Goal: Task Accomplishment & Management: Complete application form

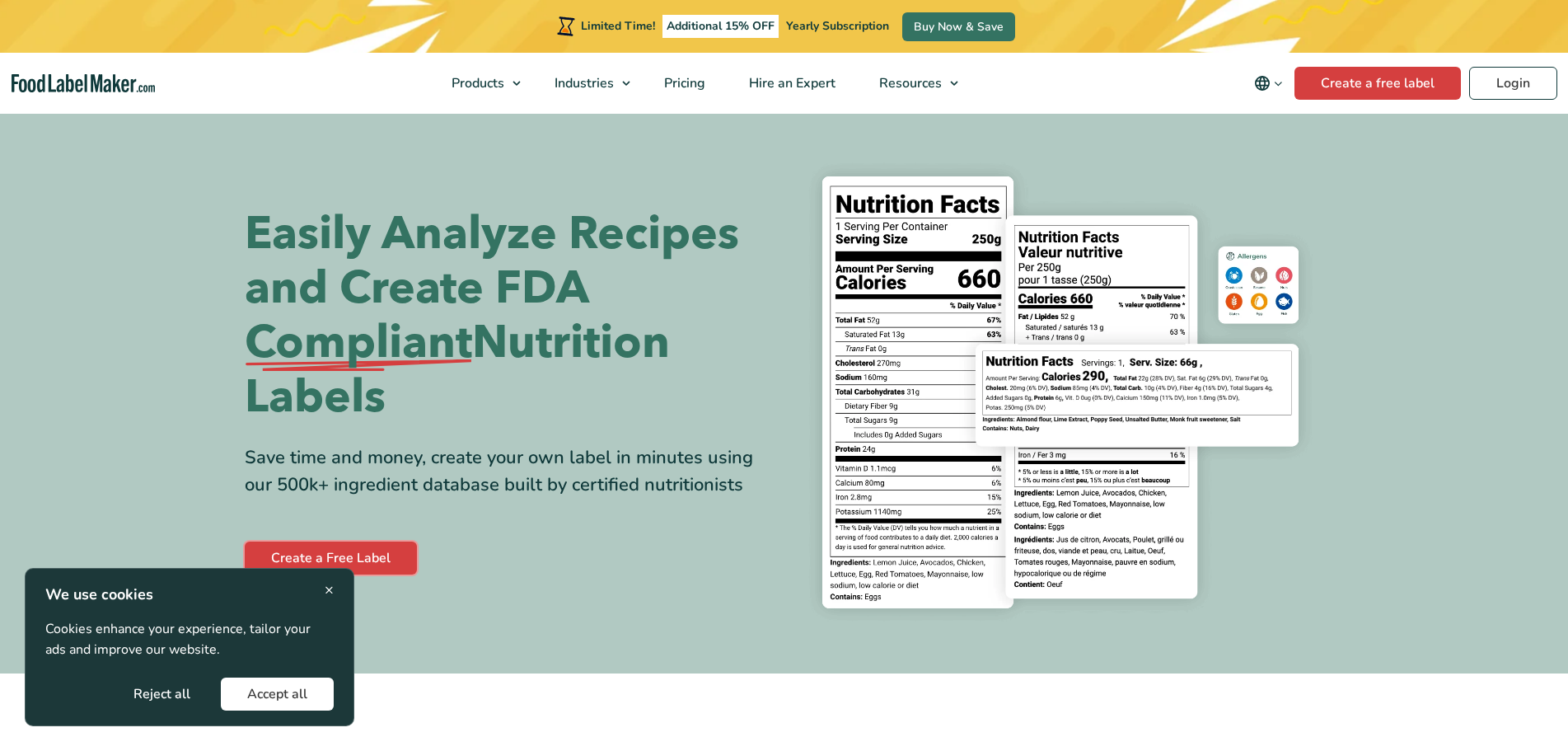
click at [378, 558] on link "Create a Free Label" at bounding box center [330, 558] width 172 height 33
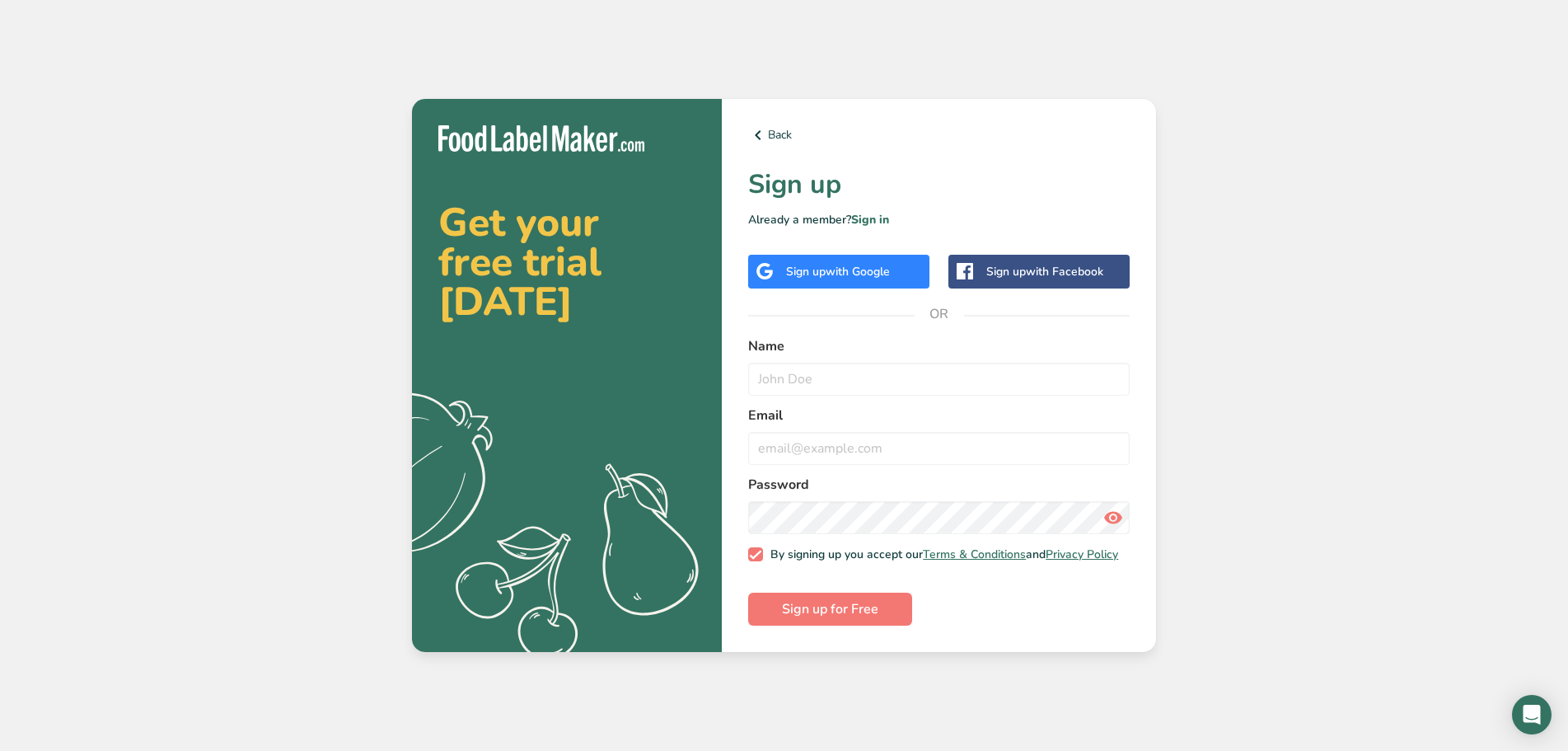
click at [882, 267] on span "with Google" at bounding box center [858, 272] width 64 height 16
